Goal: Information Seeking & Learning: Learn about a topic

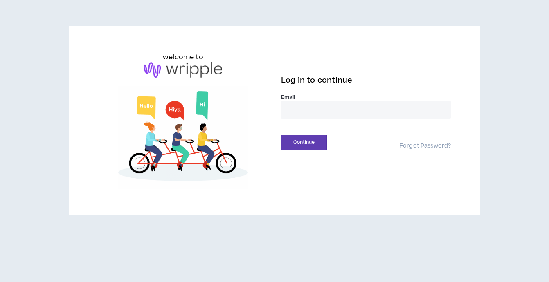
click at [306, 107] on input "email" at bounding box center [366, 110] width 170 height 18
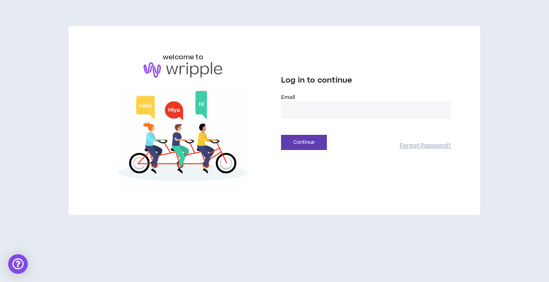
type input "**********"
click at [322, 135] on button "Continue" at bounding box center [304, 142] width 46 height 15
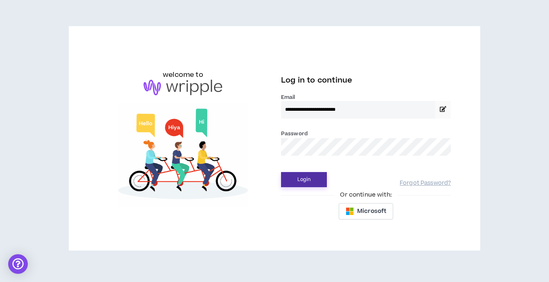
click at [302, 184] on button "Login" at bounding box center [304, 179] width 46 height 15
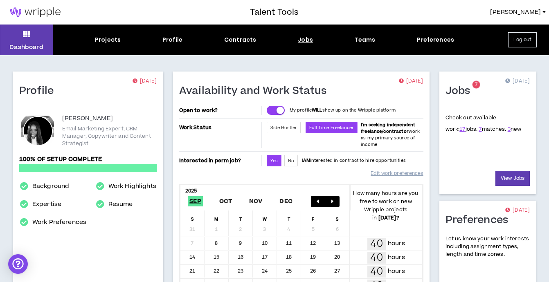
click at [304, 41] on div "Jobs" at bounding box center [305, 40] width 15 height 9
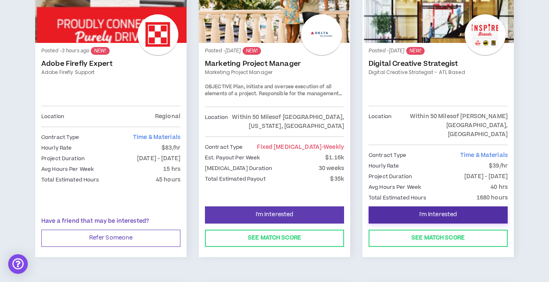
scroll to position [205, 0]
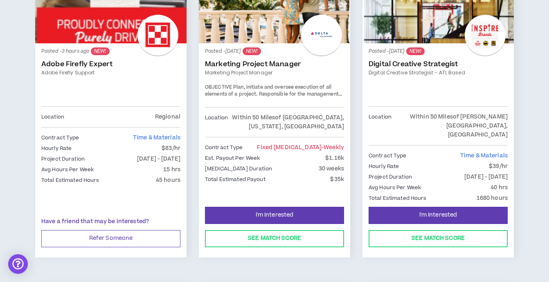
click at [422, 194] on p "Total Estimated Hours" at bounding box center [398, 198] width 58 height 9
click at [402, 67] on link "Digital Creative Strategist" at bounding box center [438, 64] width 139 height 8
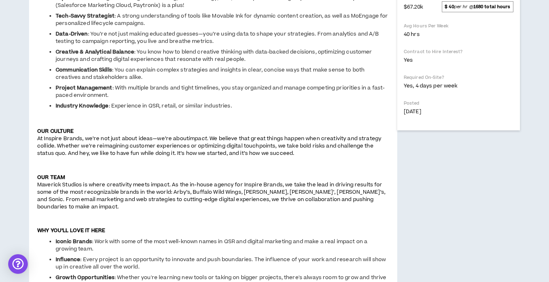
scroll to position [331, 0]
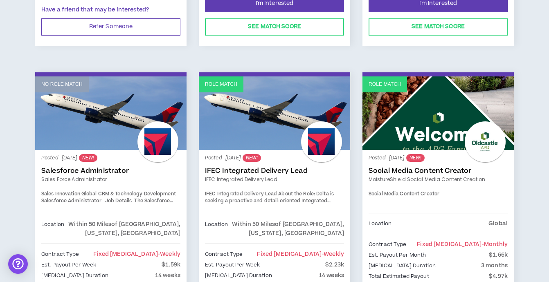
scroll to position [420, 0]
